Goal: Information Seeking & Learning: Check status

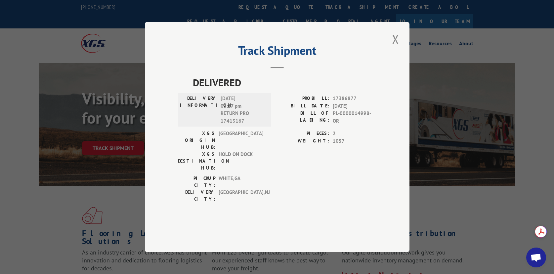
scroll to position [66, 0]
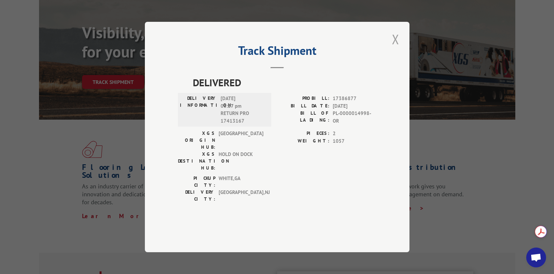
click at [397, 48] on button "Close modal" at bounding box center [395, 39] width 11 height 18
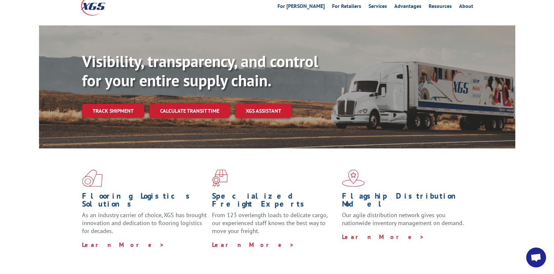
scroll to position [0, 0]
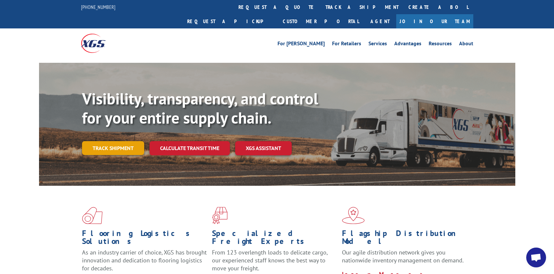
click at [129, 141] on link "Track shipment" at bounding box center [113, 148] width 62 height 14
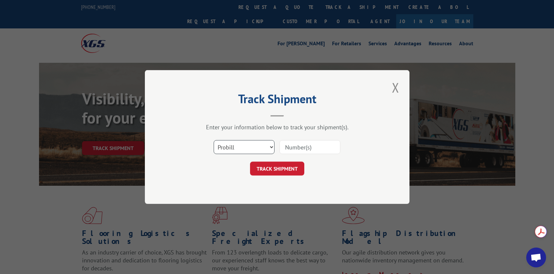
click at [247, 145] on select "Select category... Probill BOL PO" at bounding box center [244, 147] width 61 height 14
select select "bol"
click at [214, 140] on select "Select category... Probill BOL PO" at bounding box center [244, 147] width 61 height 14
click at [293, 147] on input at bounding box center [309, 147] width 61 height 14
type input "5520121"
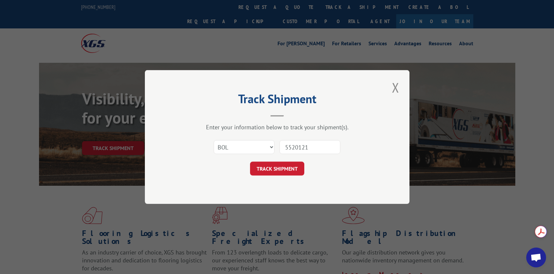
click button "TRACK SHIPMENT" at bounding box center [277, 169] width 54 height 14
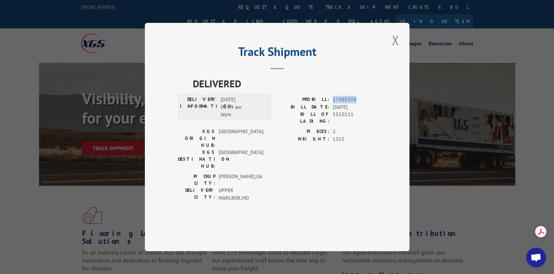
drag, startPoint x: 362, startPoint y: 115, endPoint x: 333, endPoint y: 117, distance: 29.8
click at [333, 104] on span "17485359" at bounding box center [355, 100] width 44 height 8
copy span "17485359"
